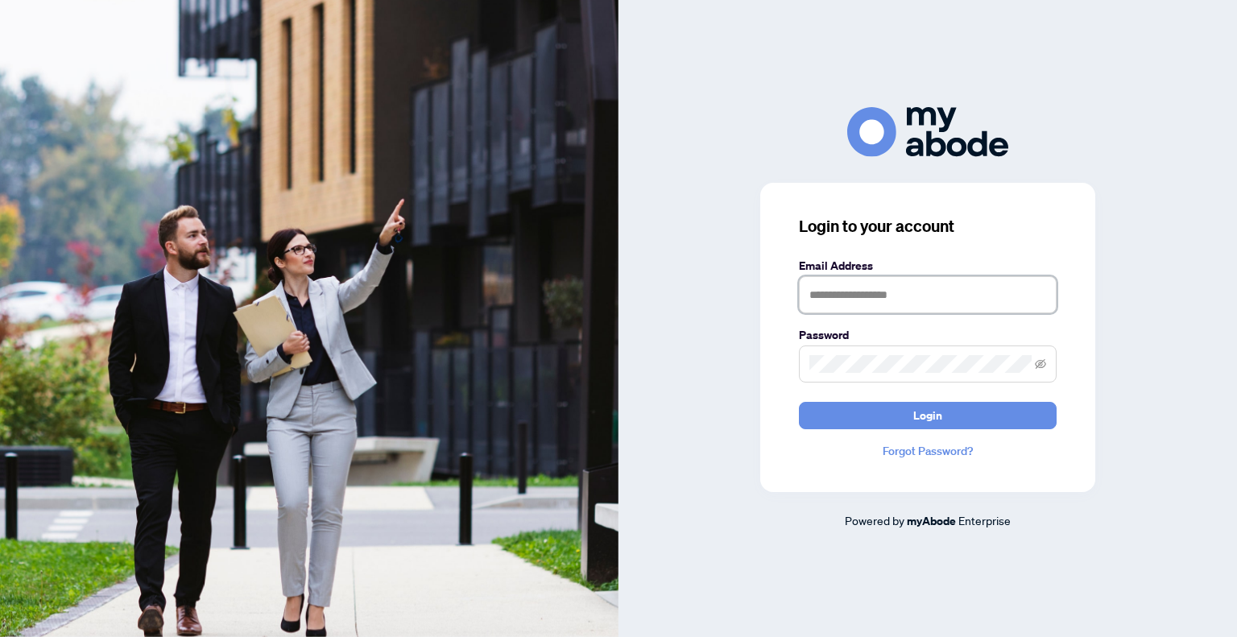
click at [907, 285] on input "text" at bounding box center [928, 294] width 258 height 37
click at [840, 290] on input "text" at bounding box center [928, 294] width 258 height 37
type input "**********"
click at [799, 402] on button "Login" at bounding box center [928, 415] width 258 height 27
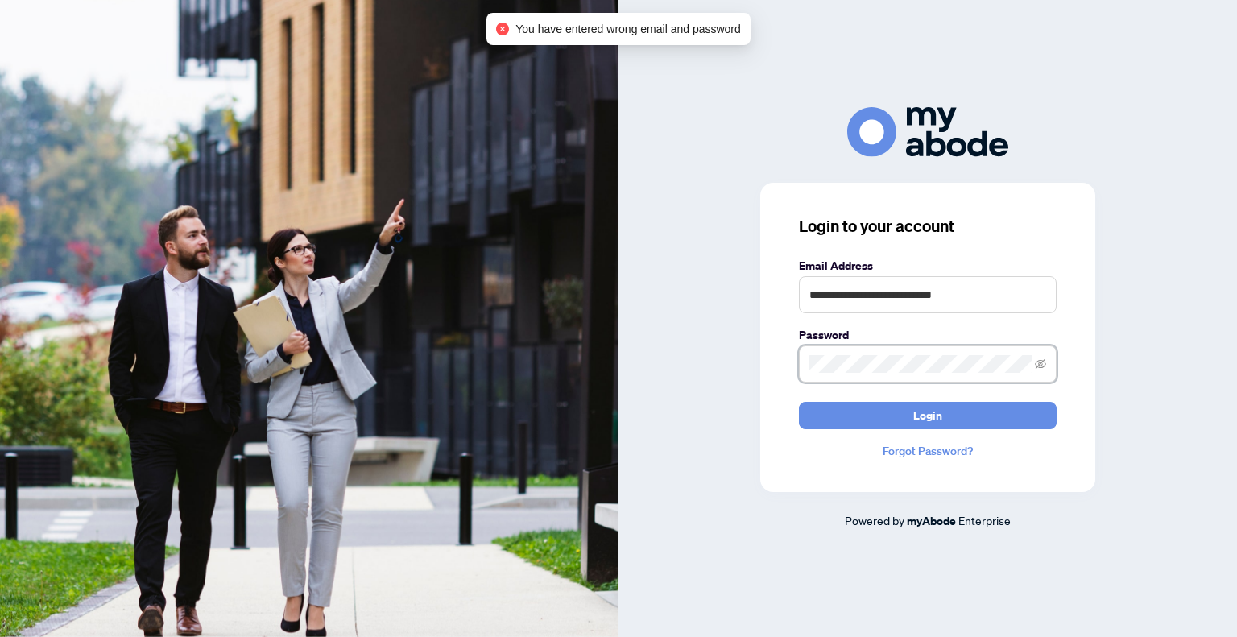
click at [605, 342] on div "**********" at bounding box center [618, 318] width 1237 height 637
click at [799, 402] on button "Login" at bounding box center [928, 415] width 258 height 27
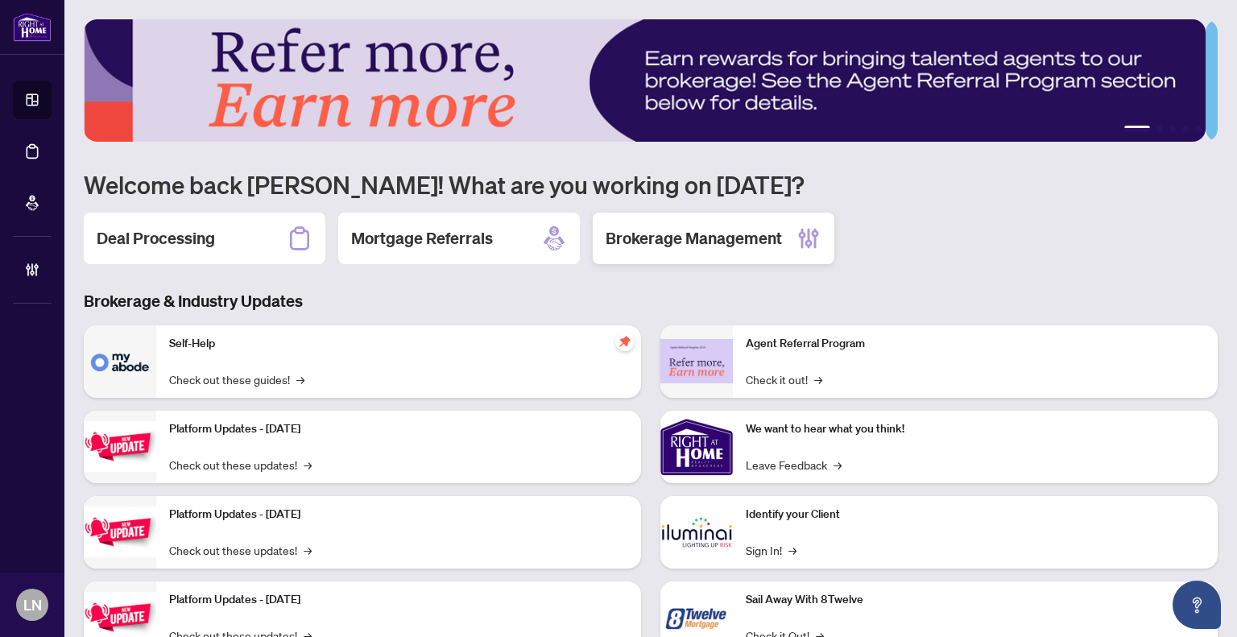
click at [709, 253] on div "Brokerage Management" at bounding box center [714, 239] width 242 height 52
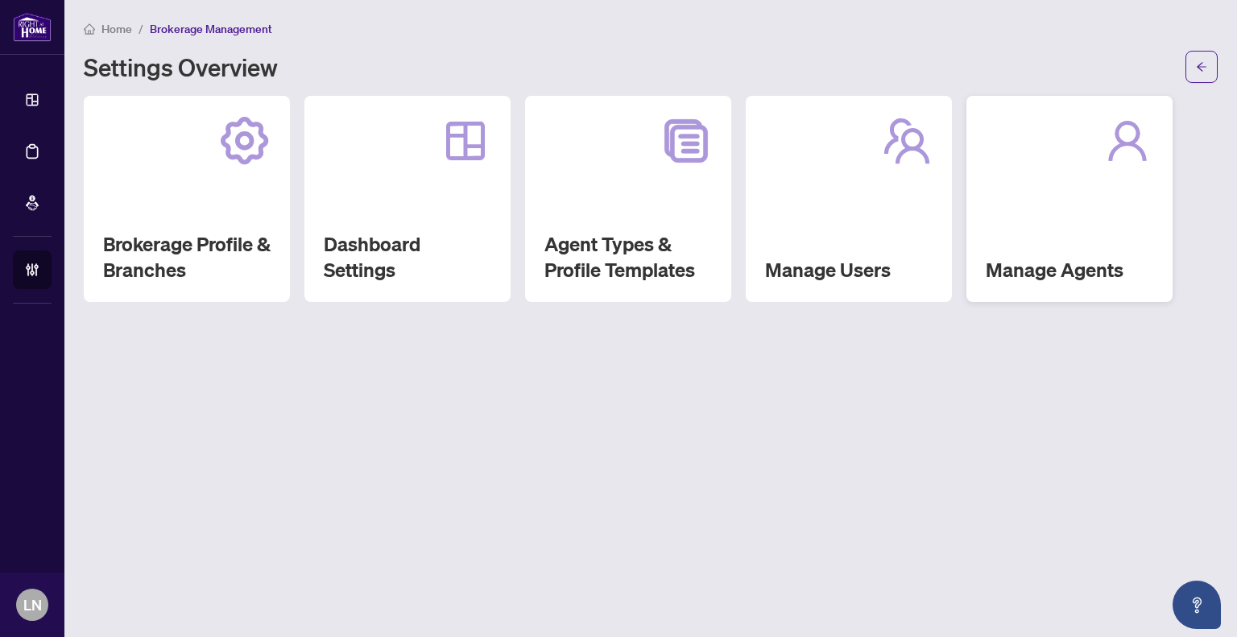
click at [1119, 242] on div "Manage Agents" at bounding box center [1069, 199] width 206 height 206
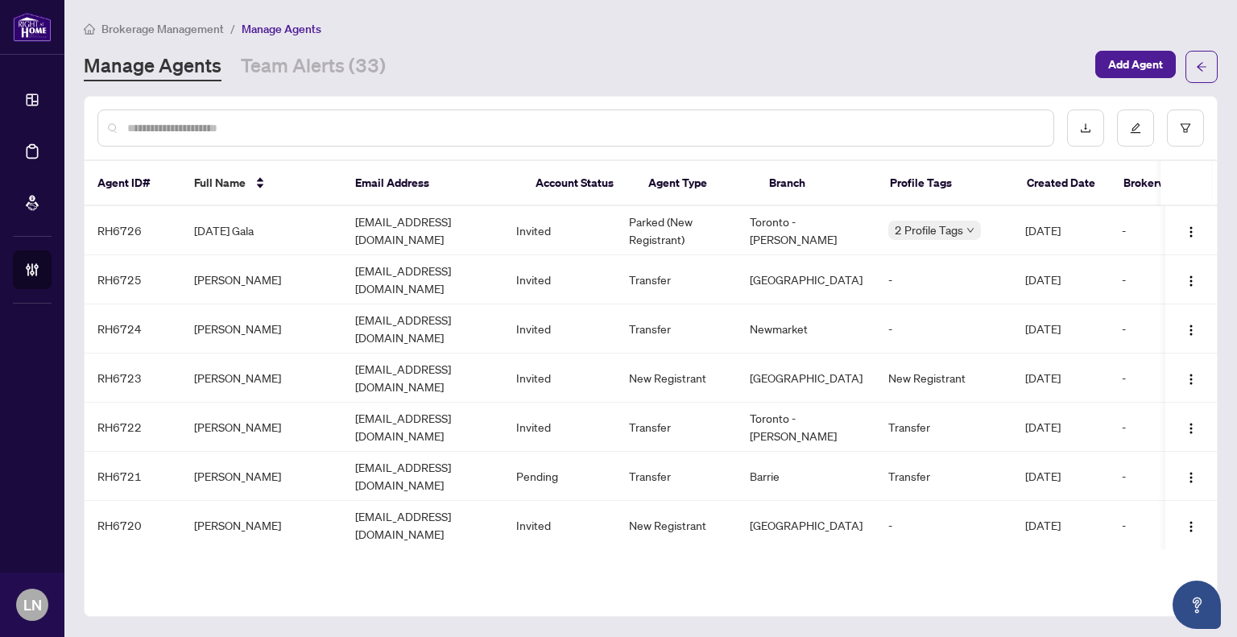
click at [721, 130] on input "text" at bounding box center [583, 128] width 913 height 18
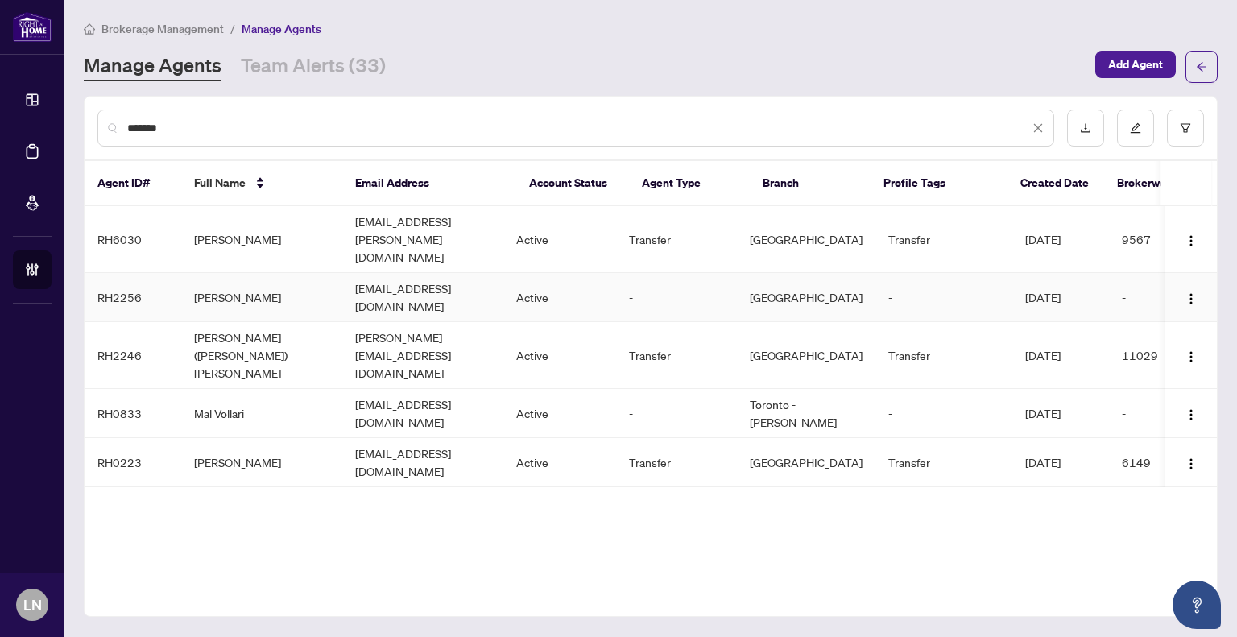
type input "*******"
click at [240, 273] on td "[PERSON_NAME]" at bounding box center [261, 297] width 161 height 49
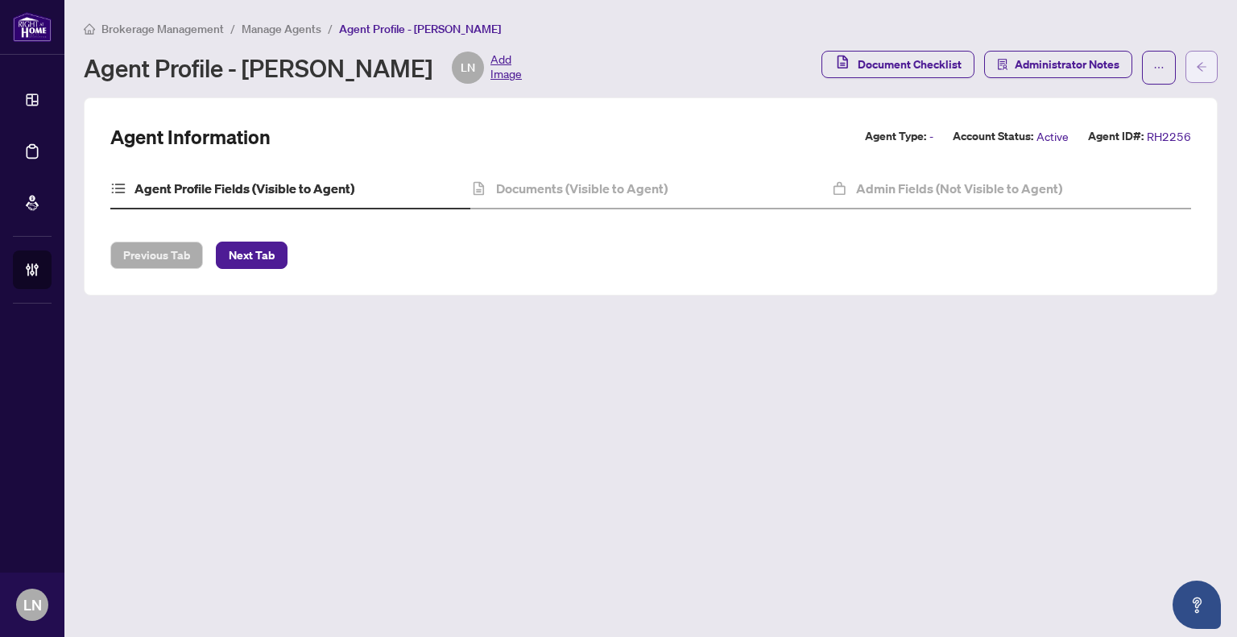
click at [1200, 65] on icon "arrow-left" at bounding box center [1201, 66] width 11 height 11
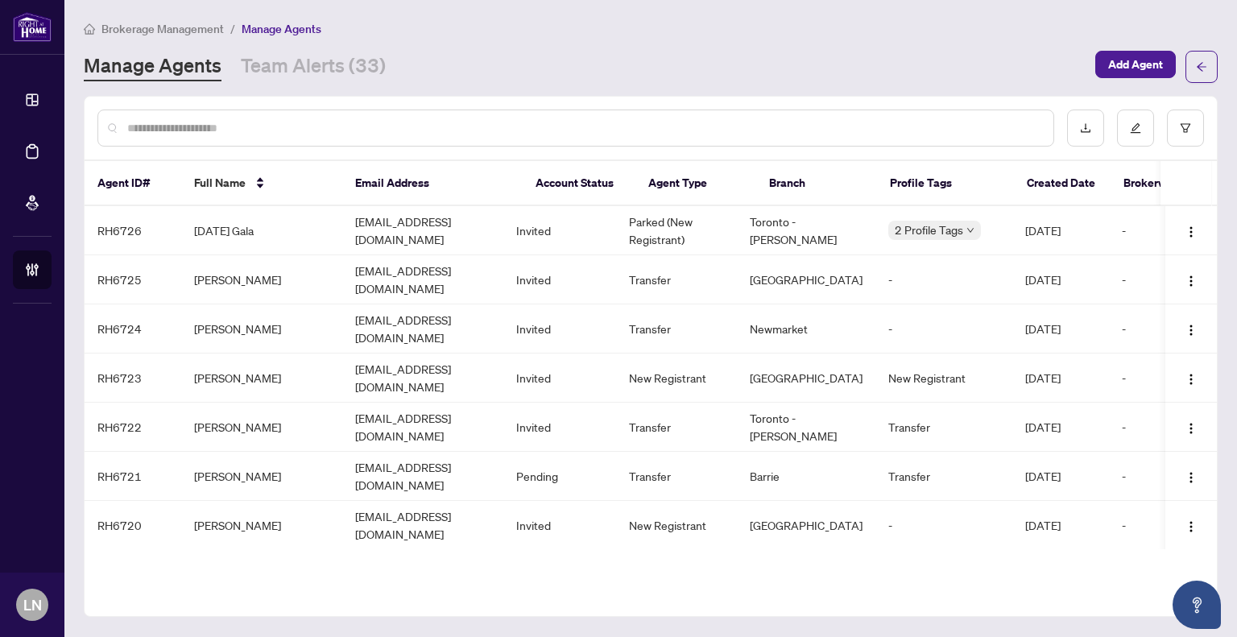
click at [264, 134] on input "text" at bounding box center [583, 128] width 913 height 18
type input "*******"
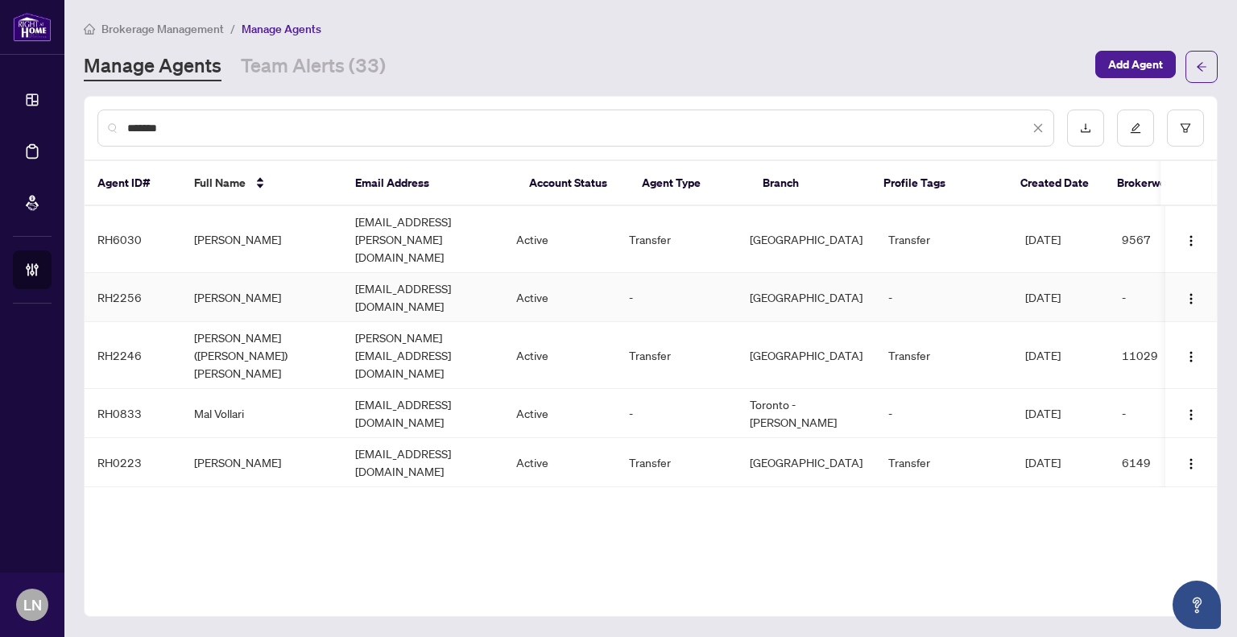
click at [266, 273] on td "Loretta Ng" at bounding box center [261, 297] width 161 height 49
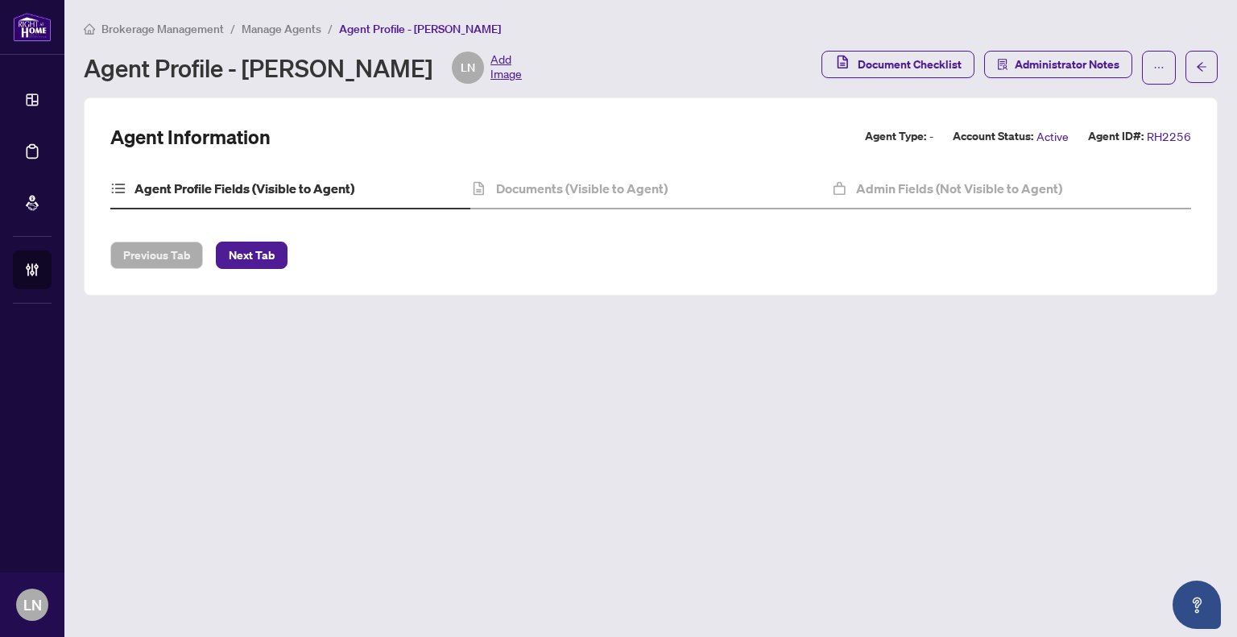
click at [605, 209] on div "Agent Profile Fields (Visible to Agent) Documents (Visible to Agent) Admin Fiel…" at bounding box center [650, 195] width 1081 height 53
click at [607, 199] on div "Documents (Visible to Agent)" at bounding box center [650, 189] width 360 height 40
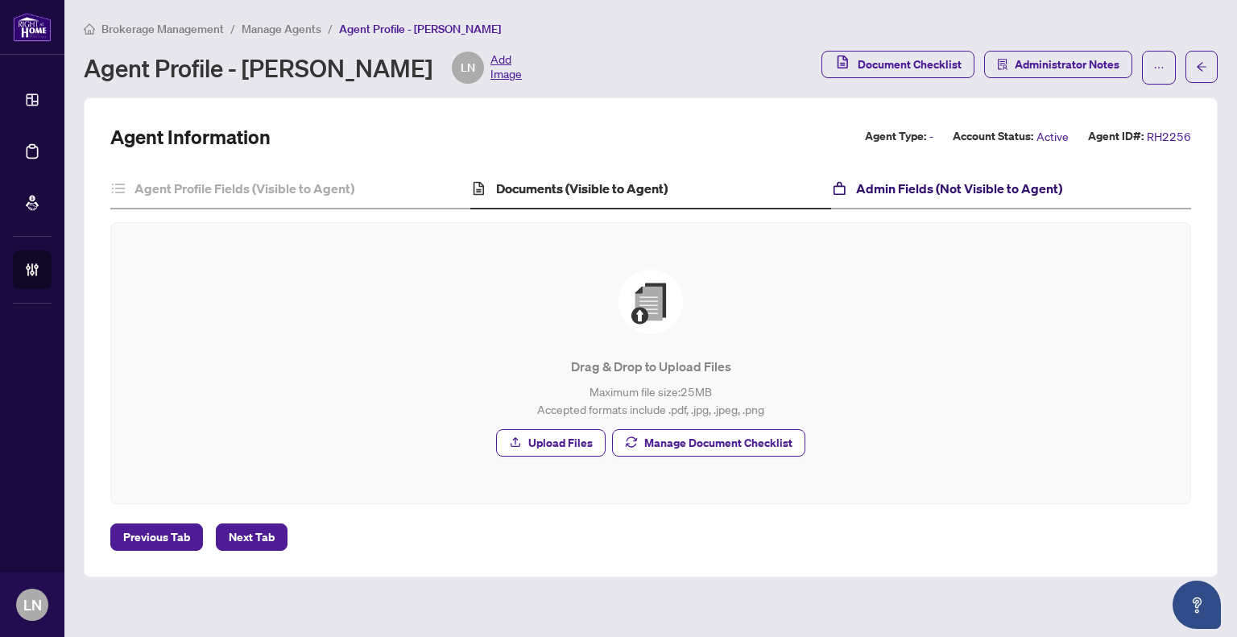
click at [921, 189] on h4 "Admin Fields (Not Visible to Agent)" at bounding box center [959, 188] width 206 height 19
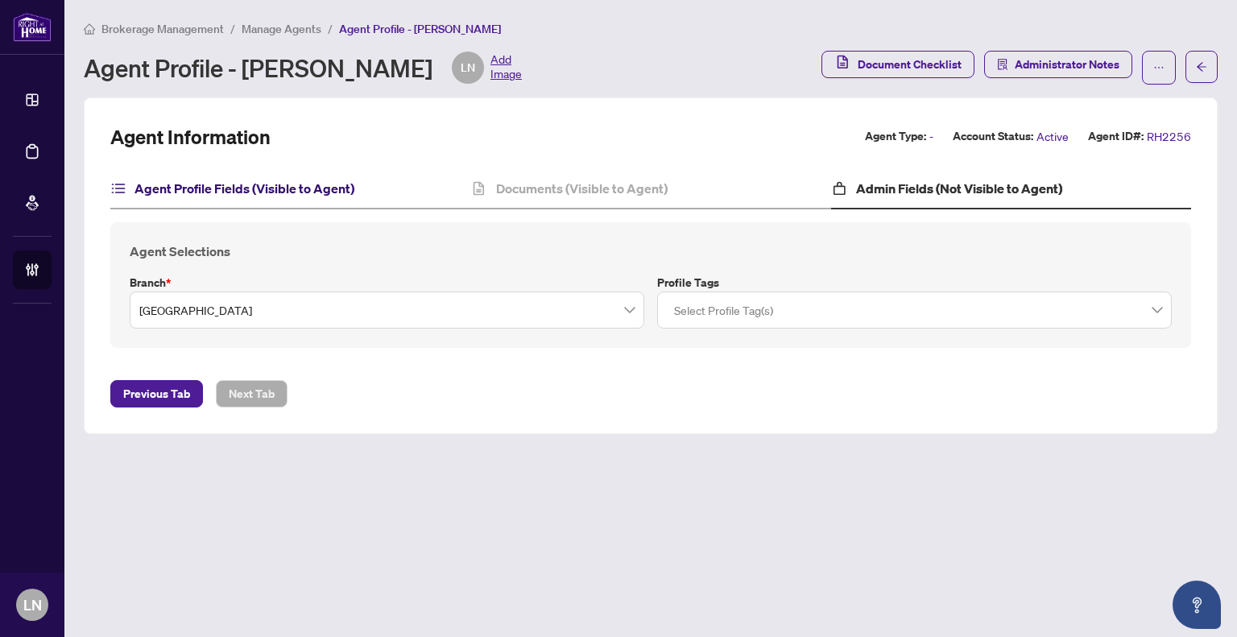
click at [220, 188] on h4 "Agent Profile Fields (Visible to Agent)" at bounding box center [244, 188] width 220 height 19
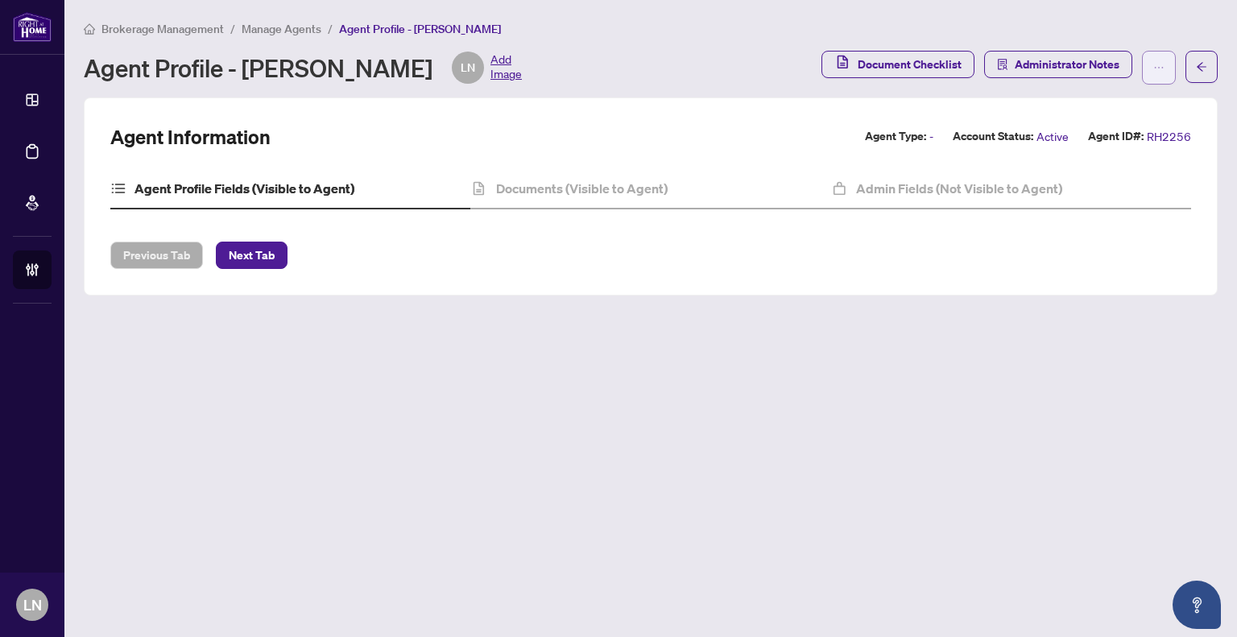
click at [1150, 66] on button "button" at bounding box center [1159, 68] width 34 height 34
click at [568, 124] on div "Agent Information Agent Type: - Account Status: Active Agent ID#: RH2256" at bounding box center [650, 137] width 1081 height 26
click at [1203, 65] on icon "arrow-left" at bounding box center [1201, 66] width 11 height 11
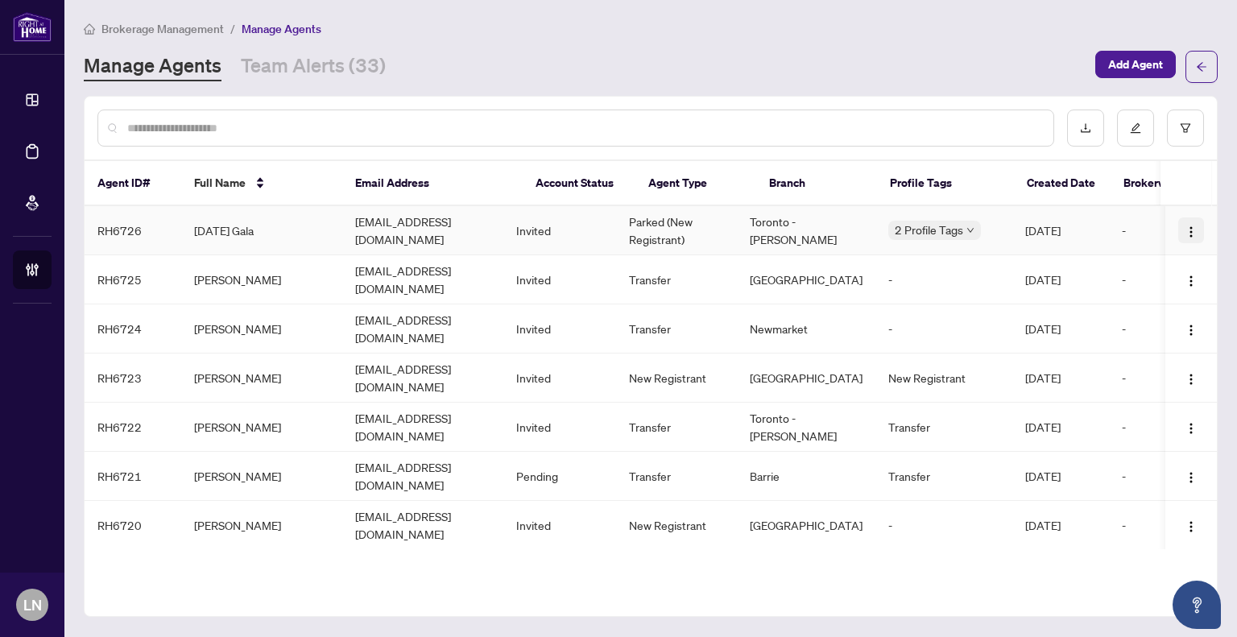
click at [1184, 230] on img "button" at bounding box center [1190, 231] width 13 height 13
click at [654, 64] on div "Manage Agents Team Alerts (33)" at bounding box center [585, 66] width 1002 height 29
click at [180, 125] on input "text" at bounding box center [583, 128] width 913 height 18
type input "*******"
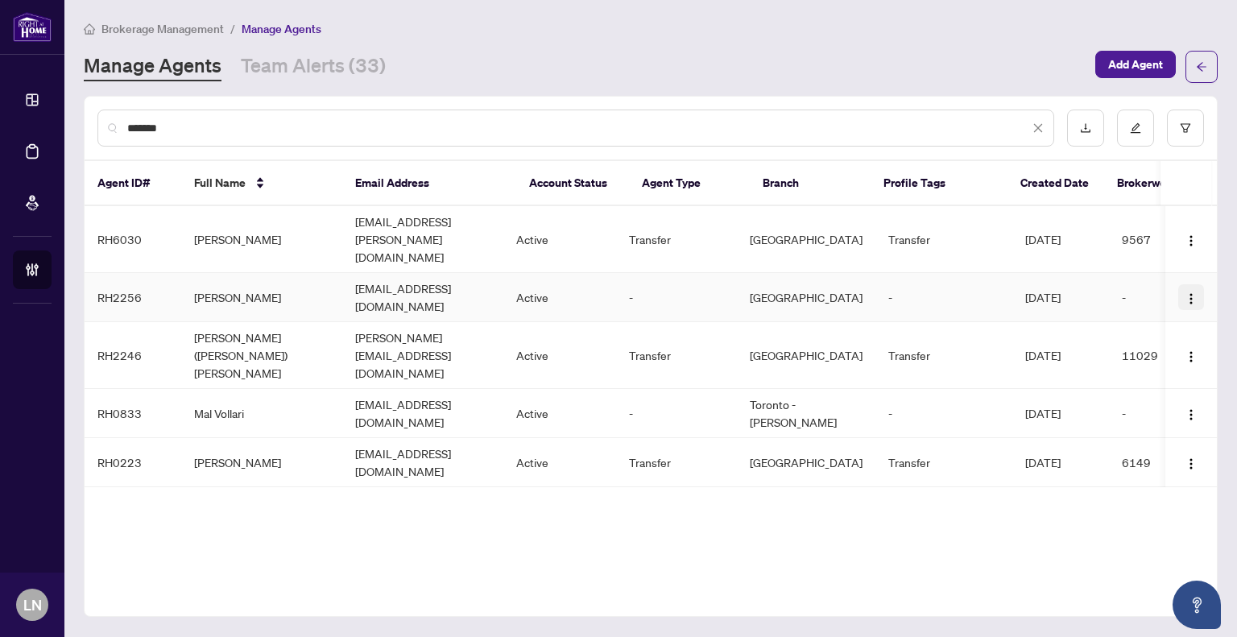
click at [1187, 292] on img "button" at bounding box center [1190, 298] width 13 height 13
click at [1176, 292] on span "Edit Agent Profile" at bounding box center [1147, 296] width 88 height 18
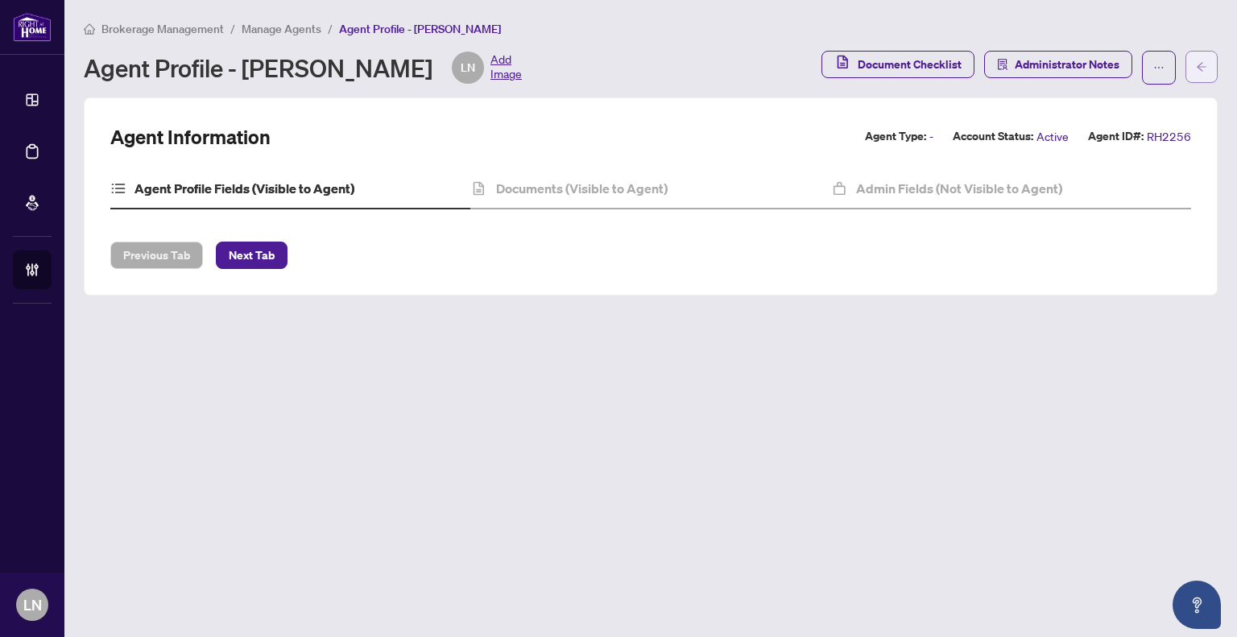
click at [1209, 63] on button "button" at bounding box center [1201, 67] width 32 height 32
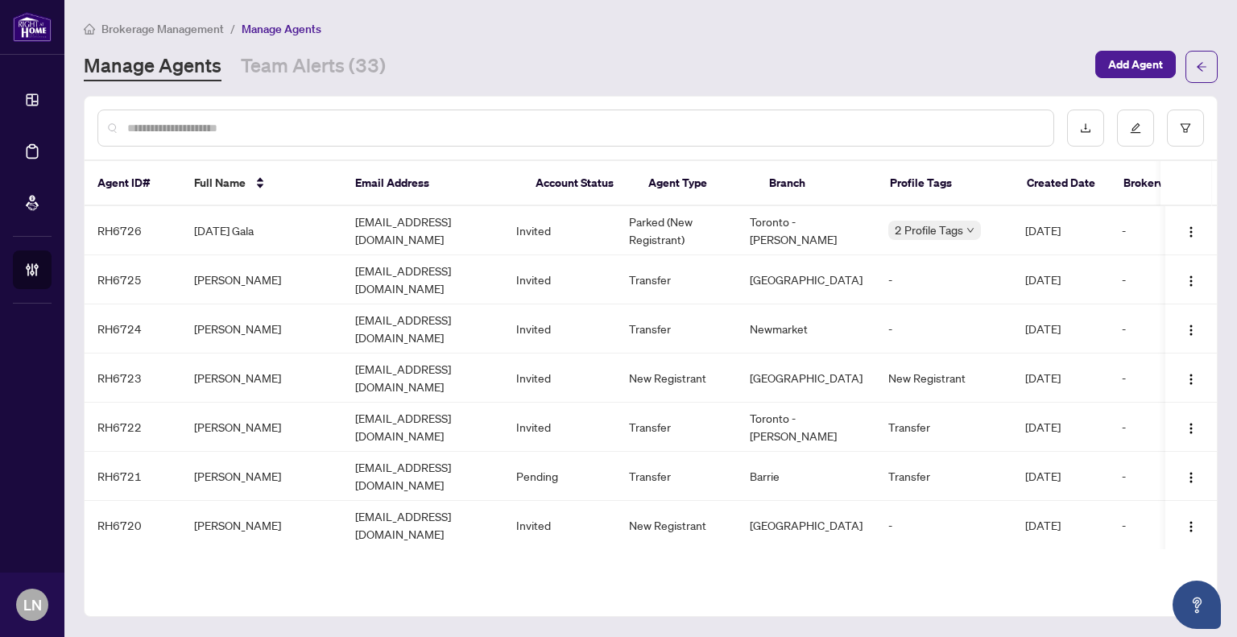
click at [303, 140] on div at bounding box center [575, 128] width 957 height 37
click at [307, 128] on input "text" at bounding box center [583, 128] width 913 height 18
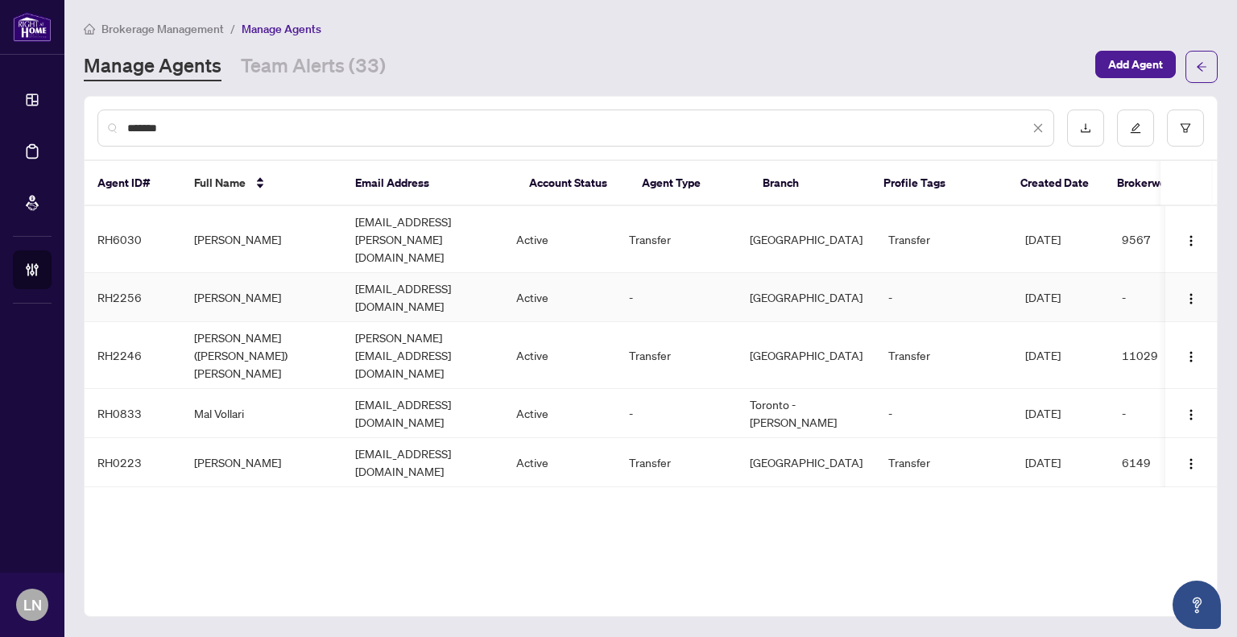
type input "*******"
click at [261, 273] on td "Loretta Ng" at bounding box center [261, 297] width 161 height 49
